Goal: Task Accomplishment & Management: Manage account settings

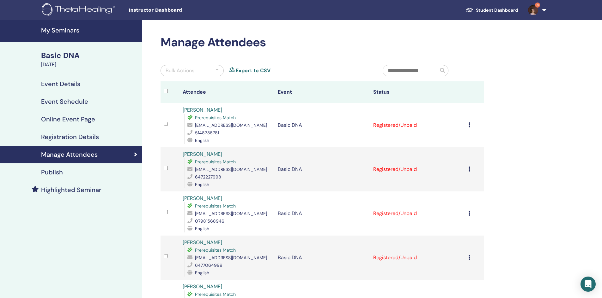
click at [471, 125] on div "Cancel Registration Do not auto-certify Mark as Paid Mark as Unpaid Mark as Abs…" at bounding box center [474, 126] width 13 height 8
click at [461, 180] on p "Complete and Certify" at bounding box center [464, 178] width 50 height 8
click at [540, 10] on span "9+" at bounding box center [532, 9] width 15 height 5
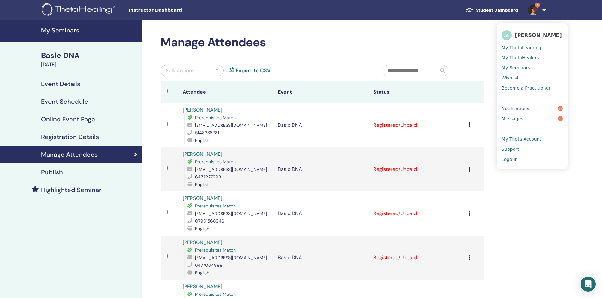
click at [512, 160] on span "Logout" at bounding box center [508, 160] width 15 height 6
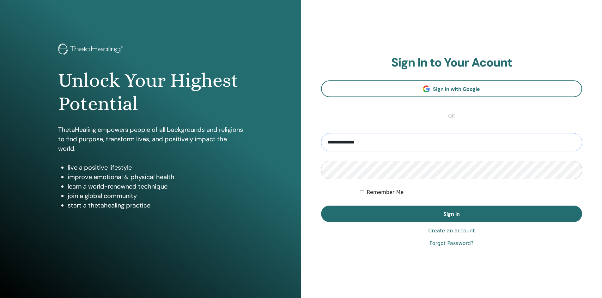
click at [408, 144] on input "**********" at bounding box center [451, 142] width 261 height 18
type input "**********"
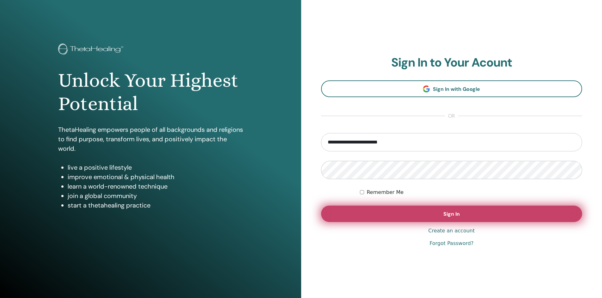
click at [422, 217] on button "Sign In" at bounding box center [451, 214] width 261 height 16
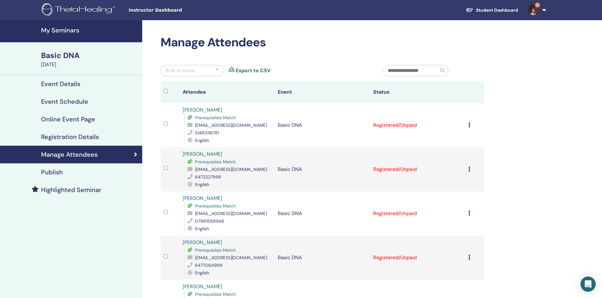
click at [469, 124] on icon at bounding box center [469, 125] width 2 height 5
click at [467, 176] on p "Complete and Certify" at bounding box center [461, 177] width 50 height 8
click at [469, 170] on icon at bounding box center [469, 169] width 2 height 5
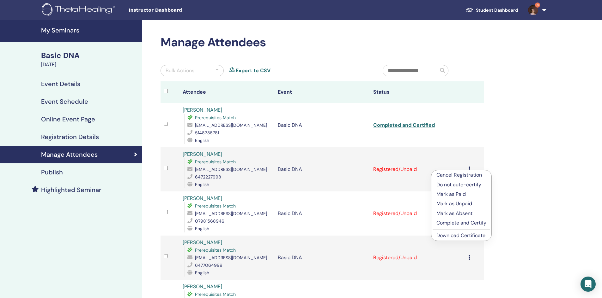
click at [457, 220] on p "Complete and Certify" at bounding box center [461, 223] width 50 height 8
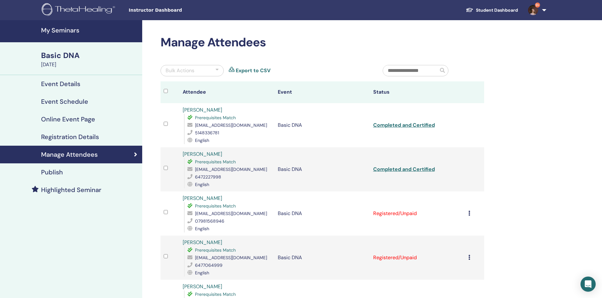
drag, startPoint x: 468, startPoint y: 211, endPoint x: 471, endPoint y: 219, distance: 8.5
click at [470, 213] on icon at bounding box center [469, 213] width 2 height 5
click at [450, 265] on p "Complete and Certify" at bounding box center [462, 266] width 50 height 8
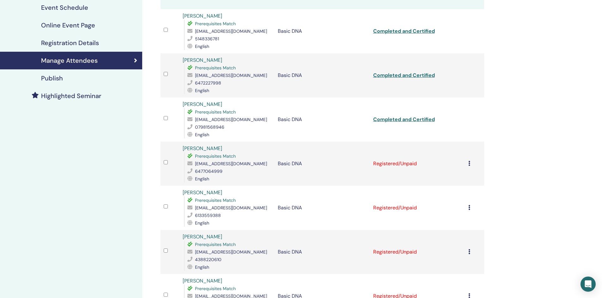
scroll to position [95, 0]
click at [470, 162] on div "Cancel Registration Do not auto-certify Mark as Paid Mark as Unpaid Mark as Abs…" at bounding box center [474, 163] width 13 height 8
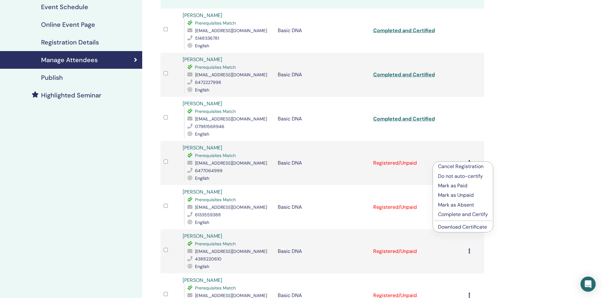
click at [465, 214] on p "Complete and Certify" at bounding box center [463, 215] width 50 height 8
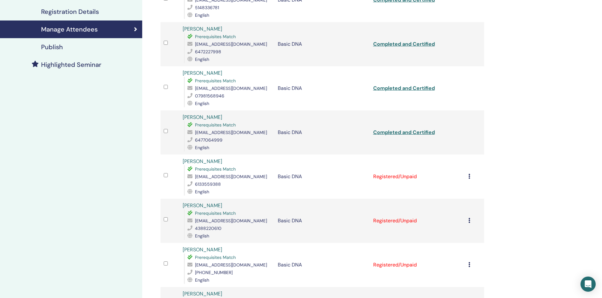
scroll to position [126, 0]
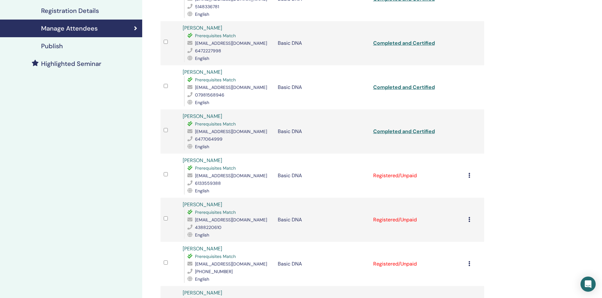
click at [469, 175] on icon at bounding box center [469, 175] width 2 height 5
click at [453, 228] on p "Complete and Certify" at bounding box center [461, 229] width 50 height 8
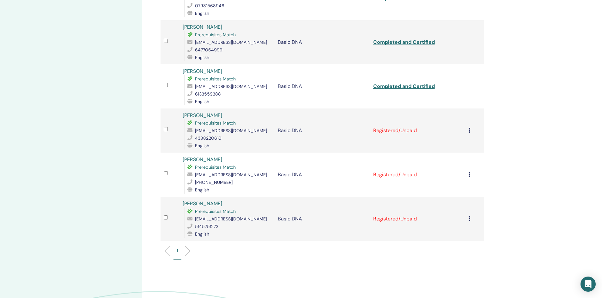
scroll to position [221, 0]
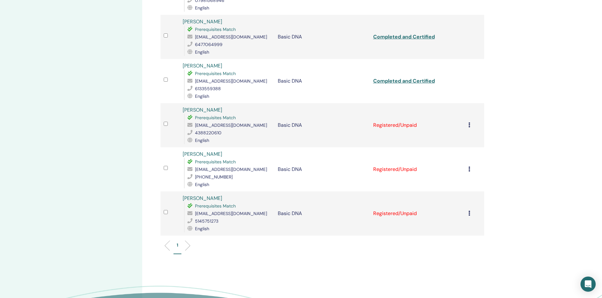
click at [468, 125] on icon at bounding box center [469, 125] width 2 height 5
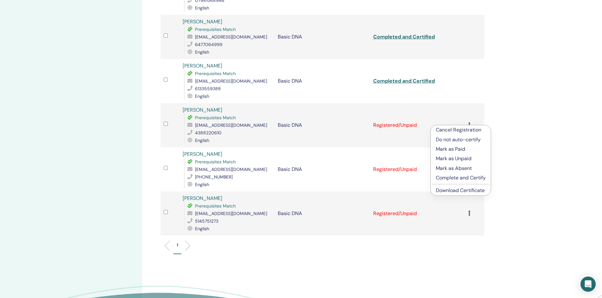
click at [450, 178] on p "Complete and Certify" at bounding box center [460, 178] width 50 height 8
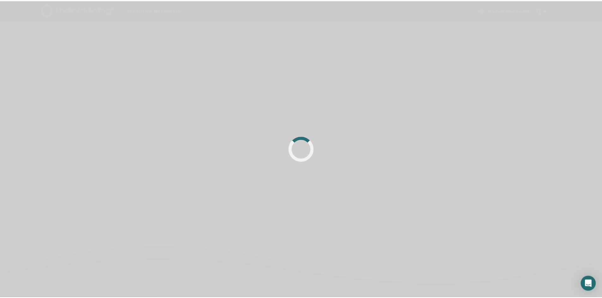
scroll to position [150, 0]
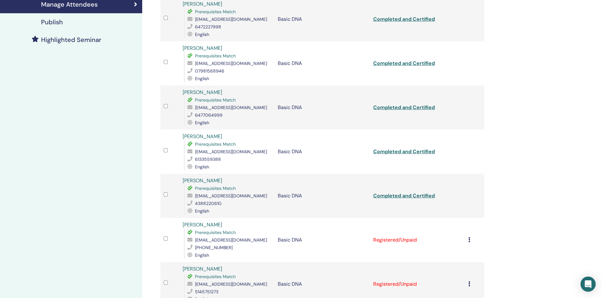
click at [468, 239] on icon at bounding box center [469, 239] width 2 height 5
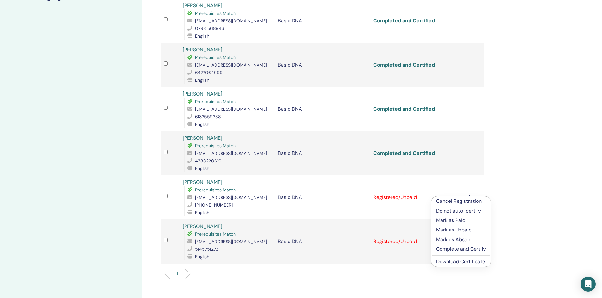
scroll to position [245, 0]
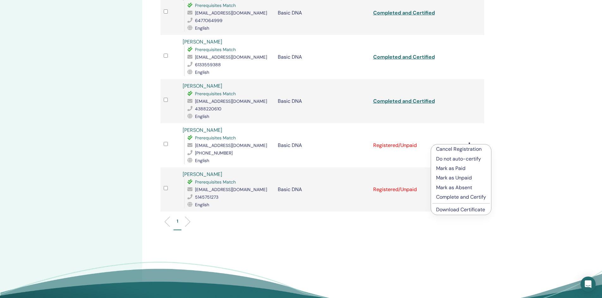
click at [463, 197] on p "Complete and Certify" at bounding box center [461, 198] width 50 height 8
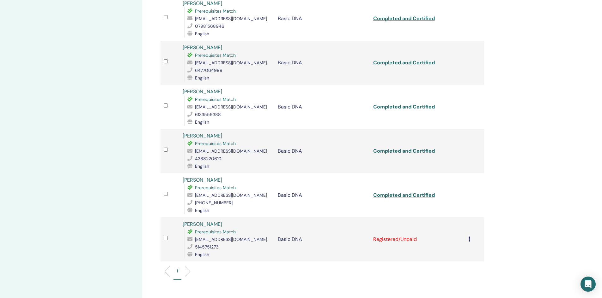
scroll to position [221, 0]
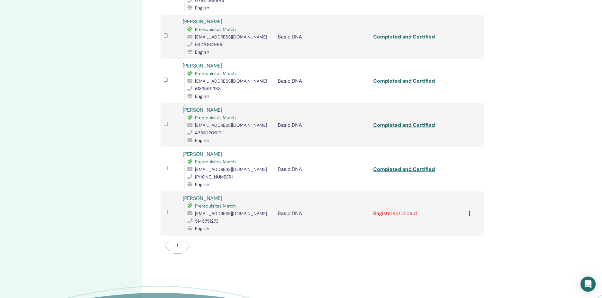
click at [468, 212] on icon at bounding box center [469, 213] width 2 height 5
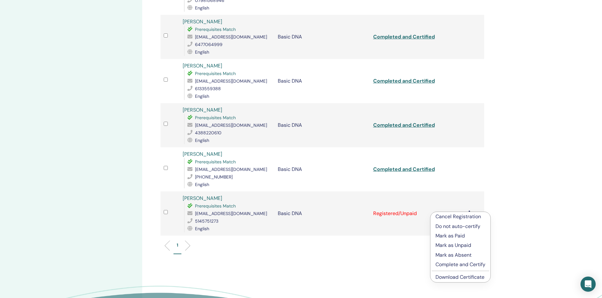
click at [449, 264] on p "Complete and Certify" at bounding box center [460, 265] width 50 height 8
